Goal: Communication & Community: Participate in discussion

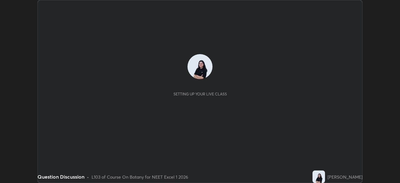
scroll to position [183, 399]
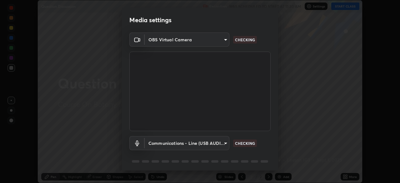
type input "7db3104c3122a209b332b64619111aa91615a24fb0de166504fa5909fce8eb30"
type input "communications"
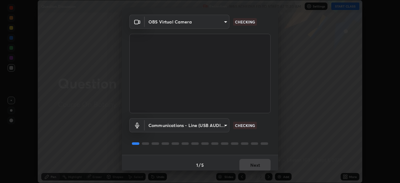
scroll to position [22, 0]
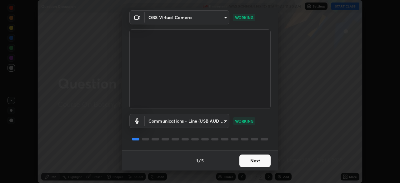
click at [263, 162] on button "Next" at bounding box center [254, 160] width 31 height 12
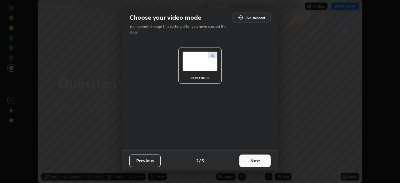
scroll to position [0, 0]
click at [263, 162] on button "Next" at bounding box center [254, 160] width 31 height 12
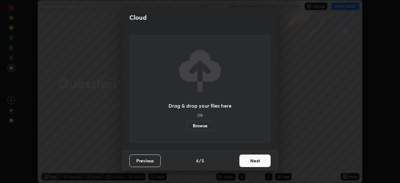
click at [263, 162] on button "Next" at bounding box center [254, 160] width 31 height 12
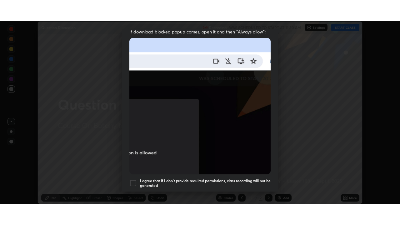
scroll to position [150, 0]
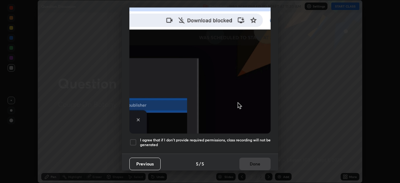
click at [133, 139] on div at bounding box center [132, 141] width 7 height 7
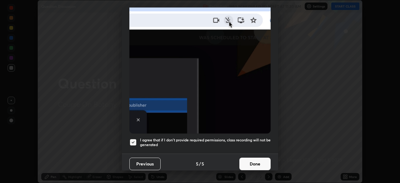
click at [263, 159] on button "Done" at bounding box center [254, 163] width 31 height 12
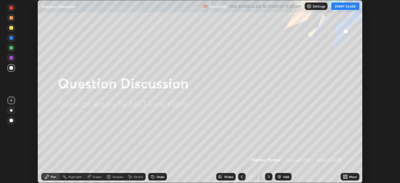
click at [357, 5] on button "START CLASS" at bounding box center [345, 5] width 28 height 7
click at [347, 175] on icon at bounding box center [346, 176] width 2 height 2
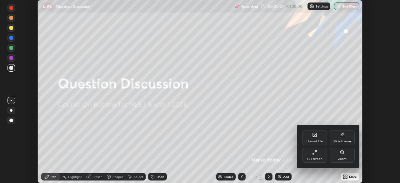
click at [316, 158] on div "Full screen" at bounding box center [315, 158] width 16 height 3
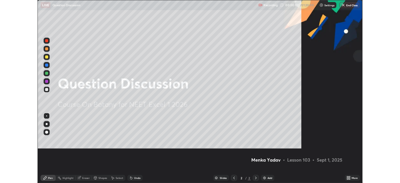
scroll to position [225, 400]
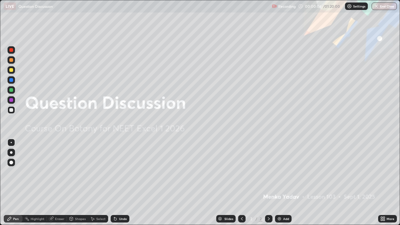
click at [85, 182] on div "Shapes" at bounding box center [77, 218] width 21 height 7
click at [123, 182] on div "Undo" at bounding box center [120, 218] width 19 height 7
click at [16, 182] on div "Pen" at bounding box center [16, 218] width 6 height 3
click at [57, 182] on div "Eraser" at bounding box center [59, 218] width 9 height 3
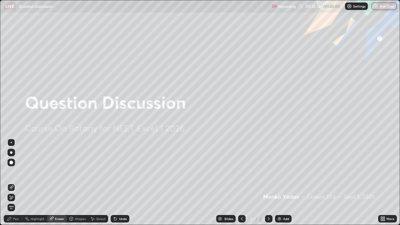
click at [14, 182] on div "Pen" at bounding box center [16, 218] width 6 height 3
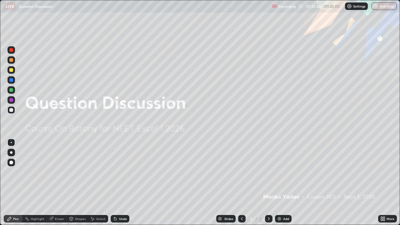
click at [11, 163] on div at bounding box center [11, 163] width 4 height 4
click at [10, 99] on div at bounding box center [11, 100] width 4 height 4
click at [280, 182] on img at bounding box center [279, 218] width 5 height 5
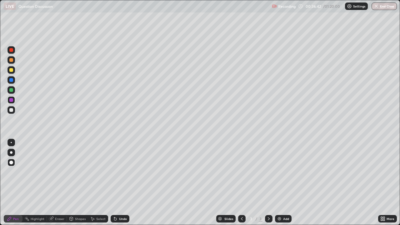
click at [11, 110] on div at bounding box center [11, 110] width 4 height 4
click at [117, 182] on div "Undo" at bounding box center [120, 218] width 19 height 7
click at [14, 139] on div at bounding box center [10, 142] width 7 height 7
click at [389, 182] on div "More" at bounding box center [390, 218] width 8 height 3
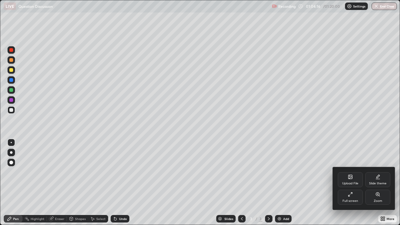
click at [351, 177] on icon at bounding box center [350, 177] width 4 height 4
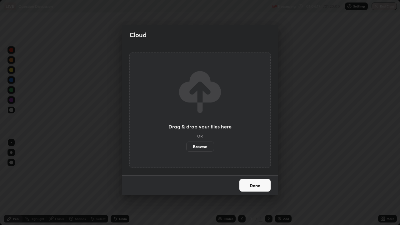
click at [207, 146] on label "Browse" at bounding box center [200, 146] width 28 height 10
click at [186, 146] on input "Browse" at bounding box center [186, 146] width 0 height 10
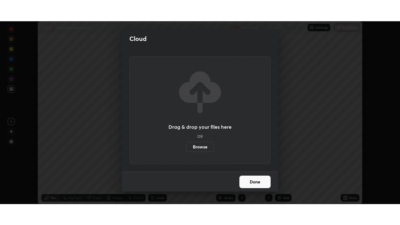
scroll to position [31044, 30827]
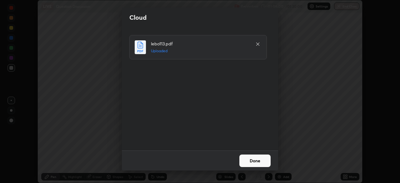
click at [263, 159] on button "Done" at bounding box center [254, 160] width 31 height 12
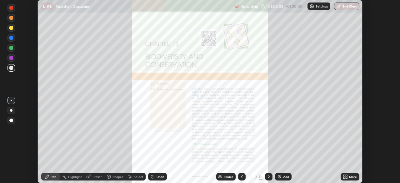
click at [348, 175] on div "More" at bounding box center [349, 176] width 19 height 7
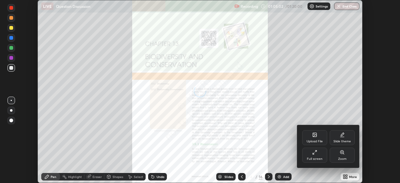
click at [317, 154] on icon at bounding box center [314, 152] width 5 height 5
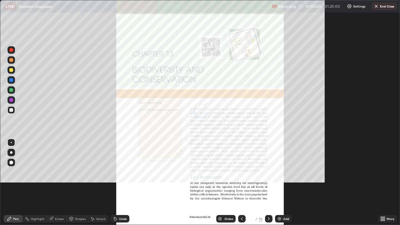
scroll to position [225, 400]
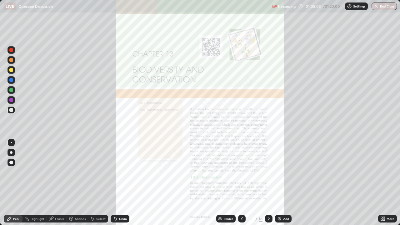
click at [227, 182] on div "Slides" at bounding box center [228, 218] width 9 height 3
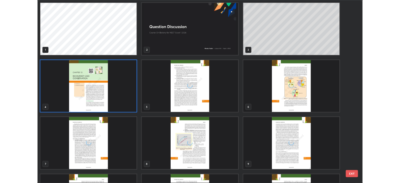
scroll to position [222, 396]
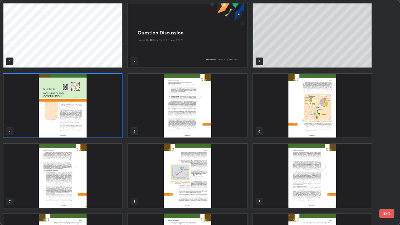
click at [385, 182] on button "EXIT" at bounding box center [386, 213] width 15 height 9
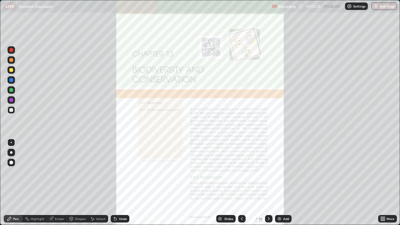
click at [388, 182] on div "More" at bounding box center [390, 218] width 8 height 3
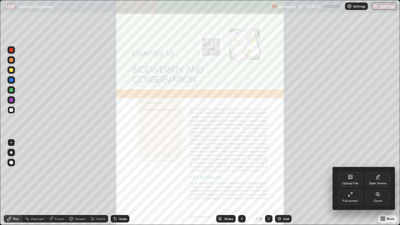
click at [353, 181] on div "Upload File" at bounding box center [350, 179] width 25 height 15
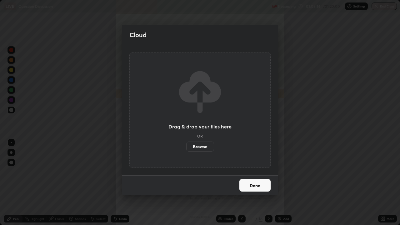
click at [207, 147] on label "Browse" at bounding box center [200, 146] width 28 height 10
click at [186, 147] on input "Browse" at bounding box center [186, 146] width 0 height 10
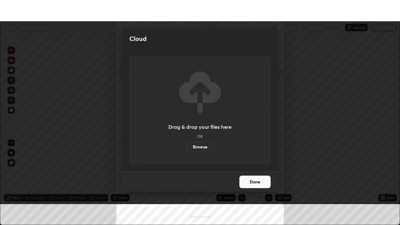
scroll to position [31044, 30827]
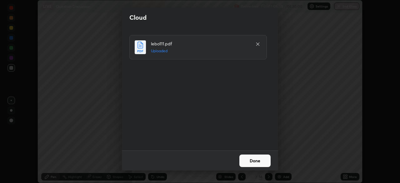
click at [260, 159] on button "Done" at bounding box center [254, 160] width 31 height 12
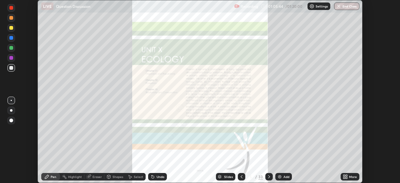
click at [349, 175] on div "More" at bounding box center [353, 176] width 8 height 3
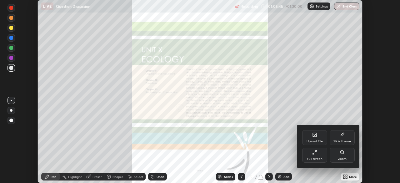
click at [316, 156] on div "Full screen" at bounding box center [314, 154] width 25 height 15
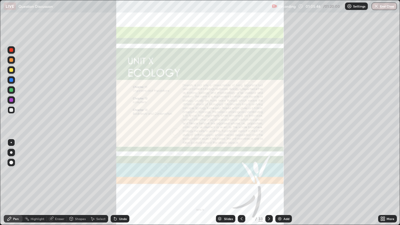
scroll to position [225, 400]
click at [228, 182] on div "Slides" at bounding box center [228, 218] width 9 height 3
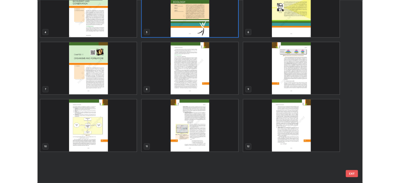
scroll to position [0, 0]
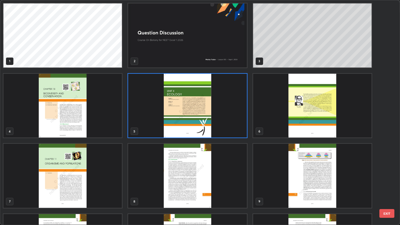
click at [232, 61] on img "grid" at bounding box center [187, 35] width 118 height 64
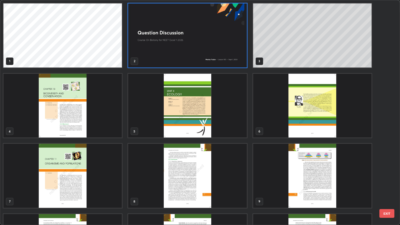
click at [232, 61] on img "grid" at bounding box center [187, 35] width 118 height 64
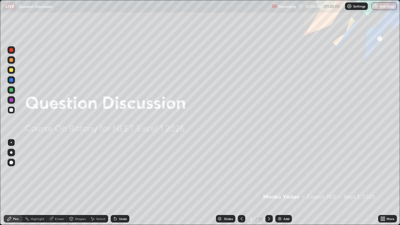
click at [387, 182] on div "More" at bounding box center [387, 218] width 19 height 7
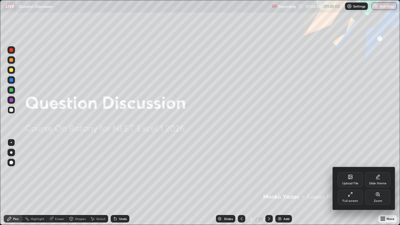
click at [350, 179] on div "Upload File" at bounding box center [350, 179] width 25 height 15
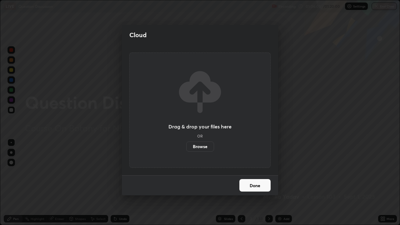
click at [205, 144] on label "Browse" at bounding box center [200, 146] width 28 height 10
click at [186, 144] on input "Browse" at bounding box center [186, 146] width 0 height 10
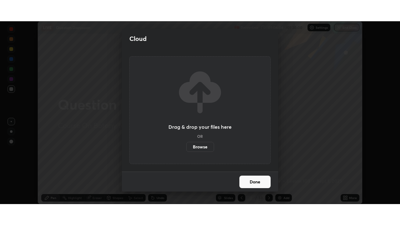
scroll to position [31044, 30827]
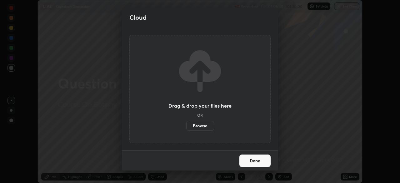
click at [261, 159] on button "Done" at bounding box center [254, 160] width 31 height 12
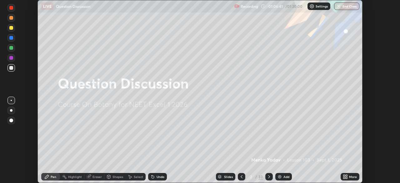
click at [349, 177] on div "More" at bounding box center [353, 176] width 8 height 3
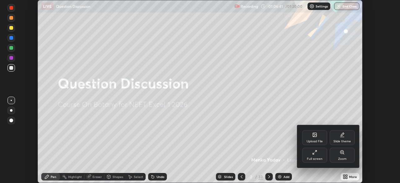
click at [315, 155] on div "Full screen" at bounding box center [314, 154] width 25 height 15
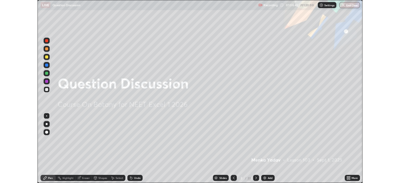
scroll to position [225, 400]
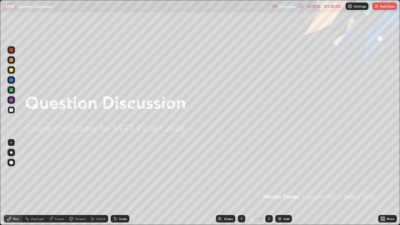
click at [382, 6] on button "End Class" at bounding box center [384, 5] width 25 height 7
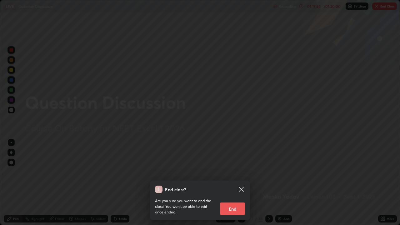
click at [237, 182] on button "End" at bounding box center [232, 208] width 25 height 12
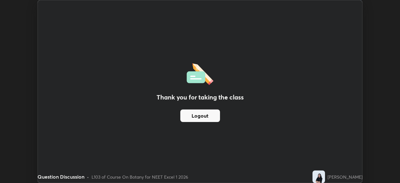
scroll to position [31044, 30827]
